Goal: Navigation & Orientation: Find specific page/section

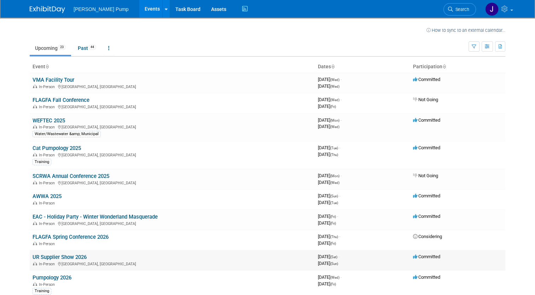
click at [57, 256] on link "UR Supplier Show 2026" at bounding box center [60, 257] width 54 height 6
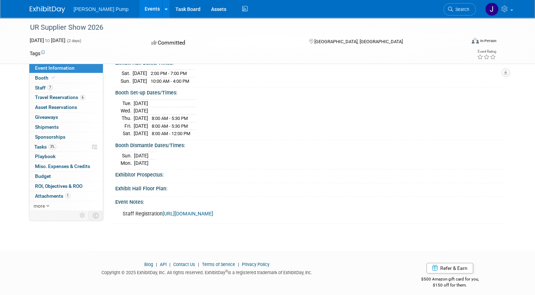
scroll to position [87, 0]
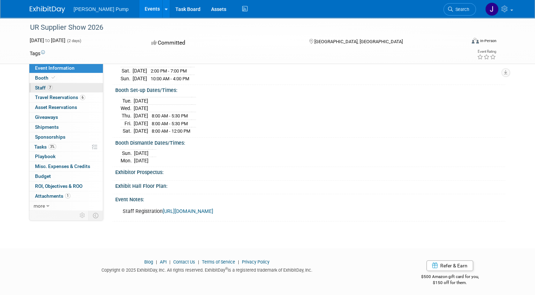
click at [40, 87] on span "Staff 7" at bounding box center [44, 88] width 18 height 6
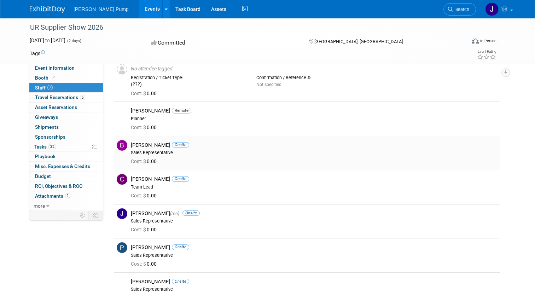
scroll to position [0, 0]
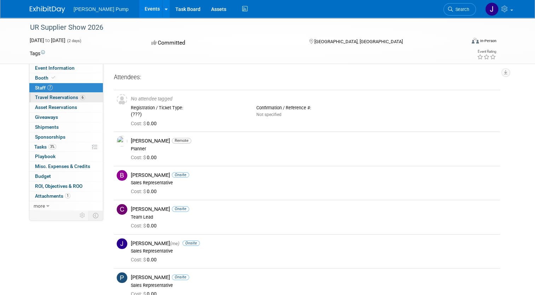
click at [56, 97] on span "Travel Reservations 6" at bounding box center [60, 97] width 50 height 6
